Goal: Task Accomplishment & Management: Manage account settings

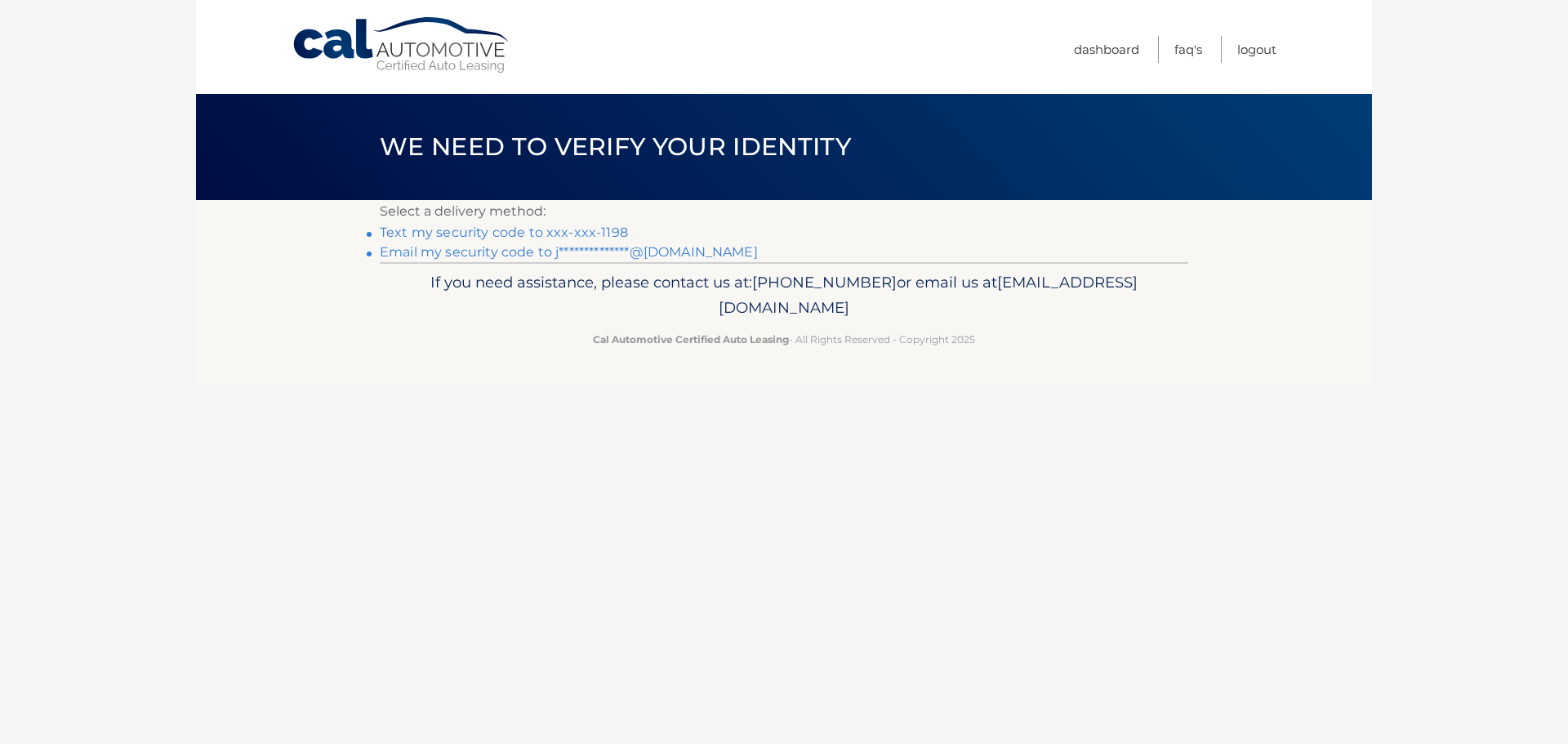
click at [598, 227] on link "Text my security code to xxx-xxx-1198" at bounding box center [503, 232] width 248 height 16
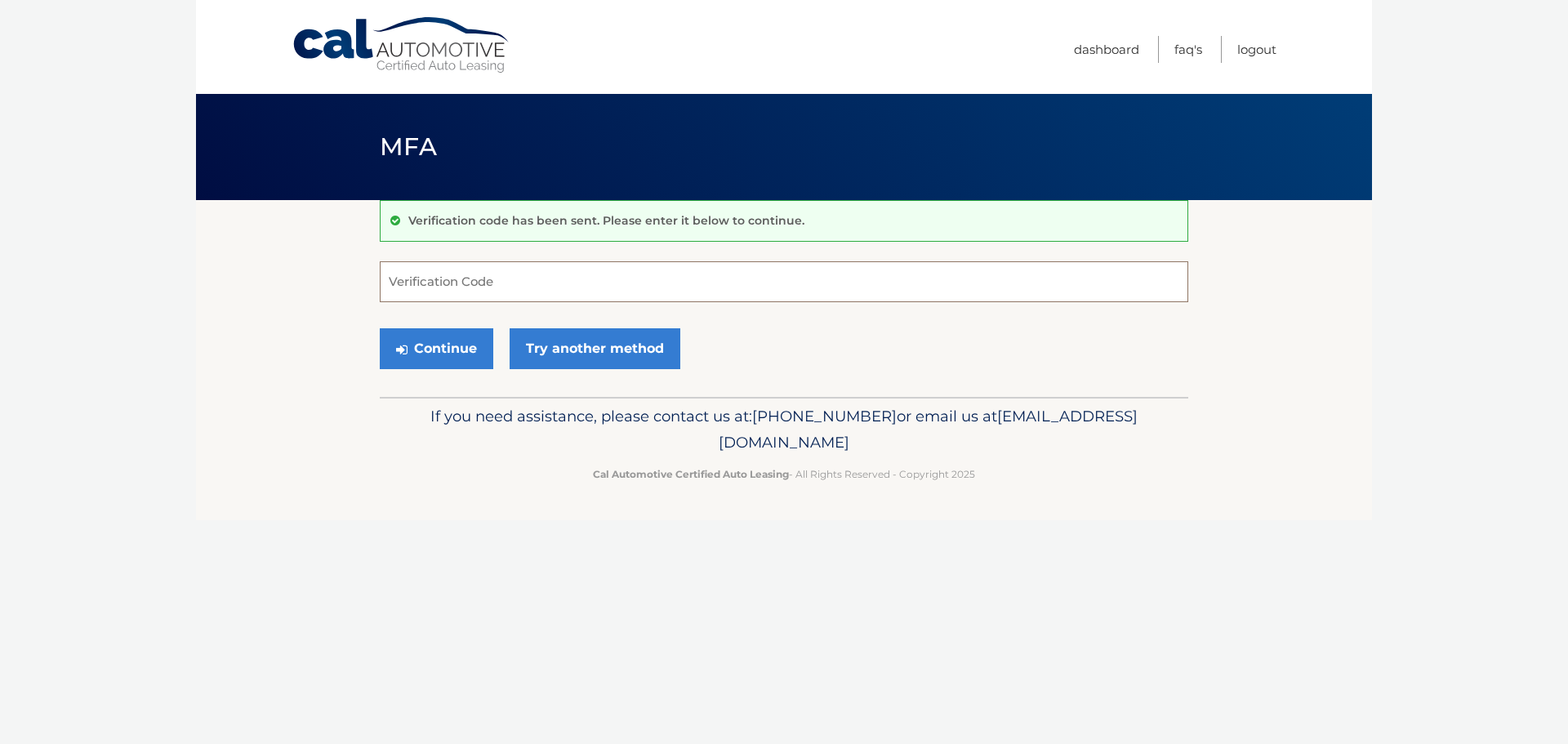
click at [574, 284] on input "Verification Code" at bounding box center [783, 281] width 808 height 41
type input "360531"
click at [437, 345] on button "Continue" at bounding box center [436, 348] width 114 height 41
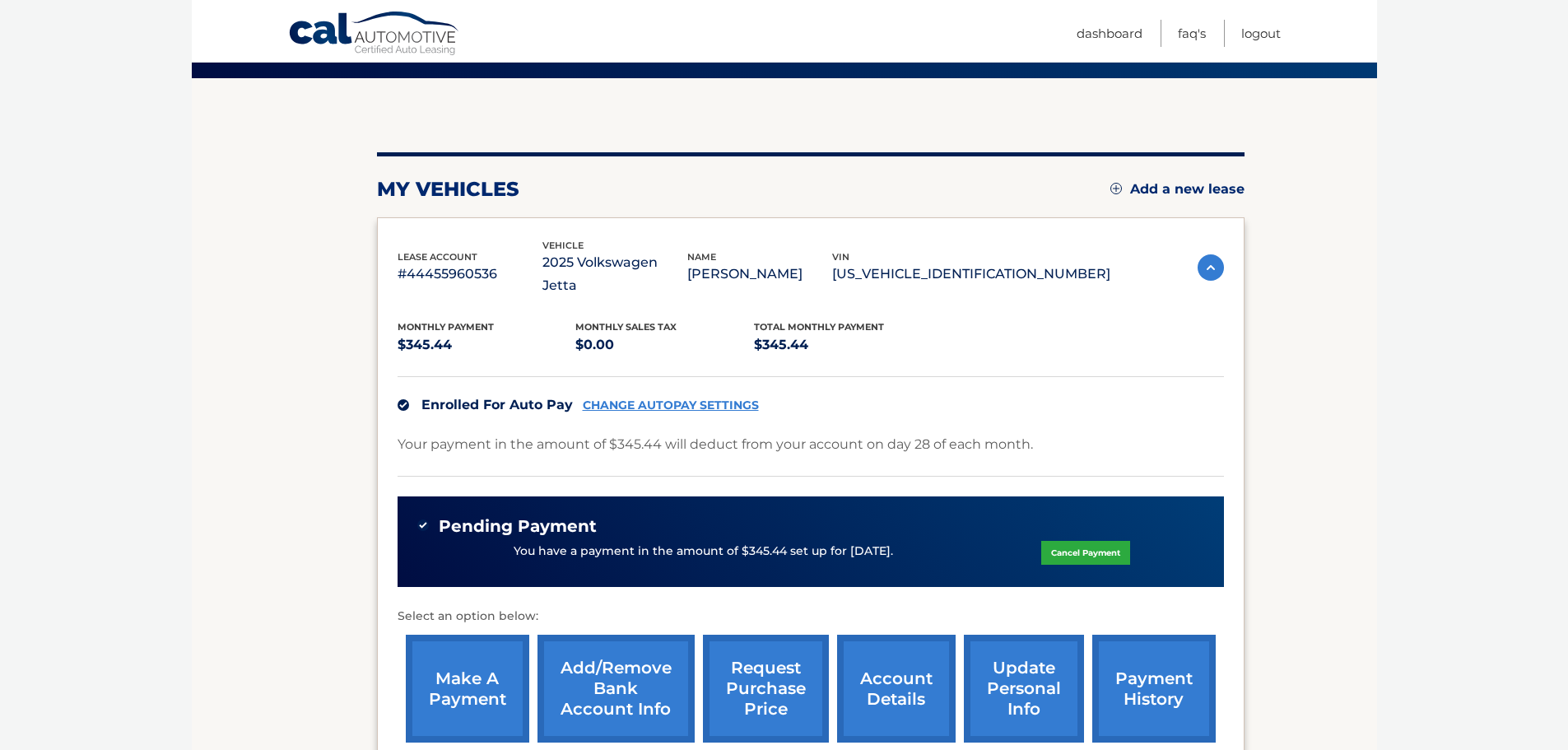
scroll to position [165, 0]
